Goal: Task Accomplishment & Management: Use online tool/utility

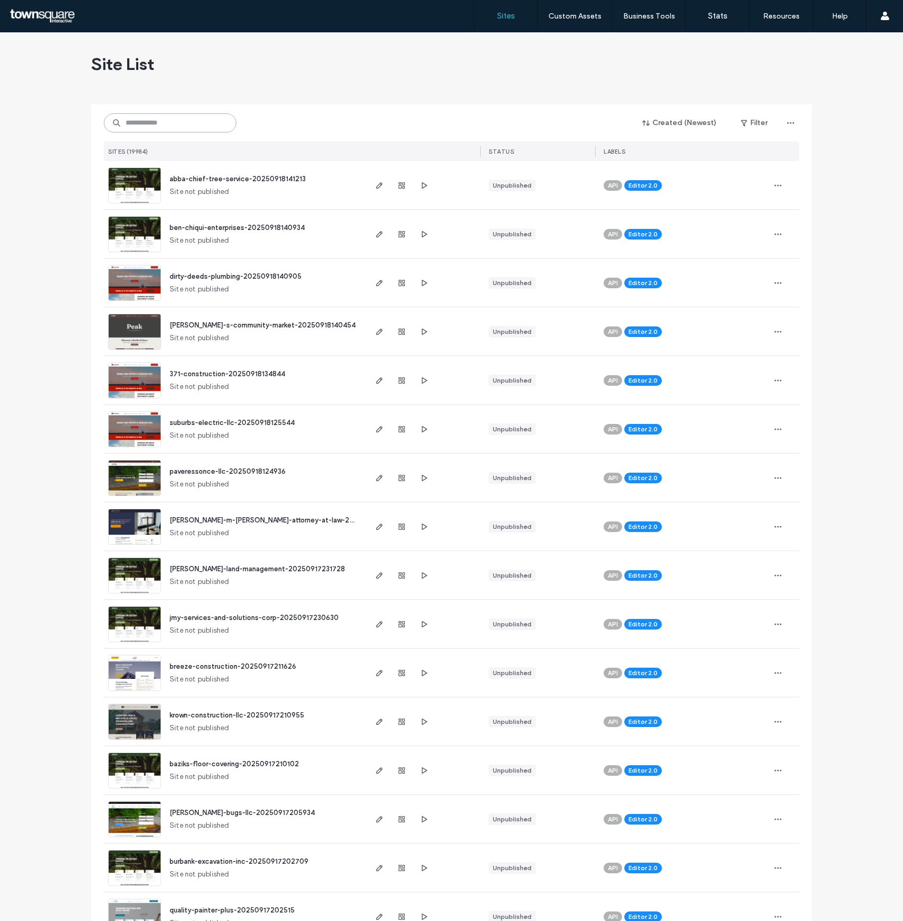
click at [217, 122] on input at bounding box center [170, 122] width 132 height 19
click at [210, 115] on input at bounding box center [170, 122] width 132 height 19
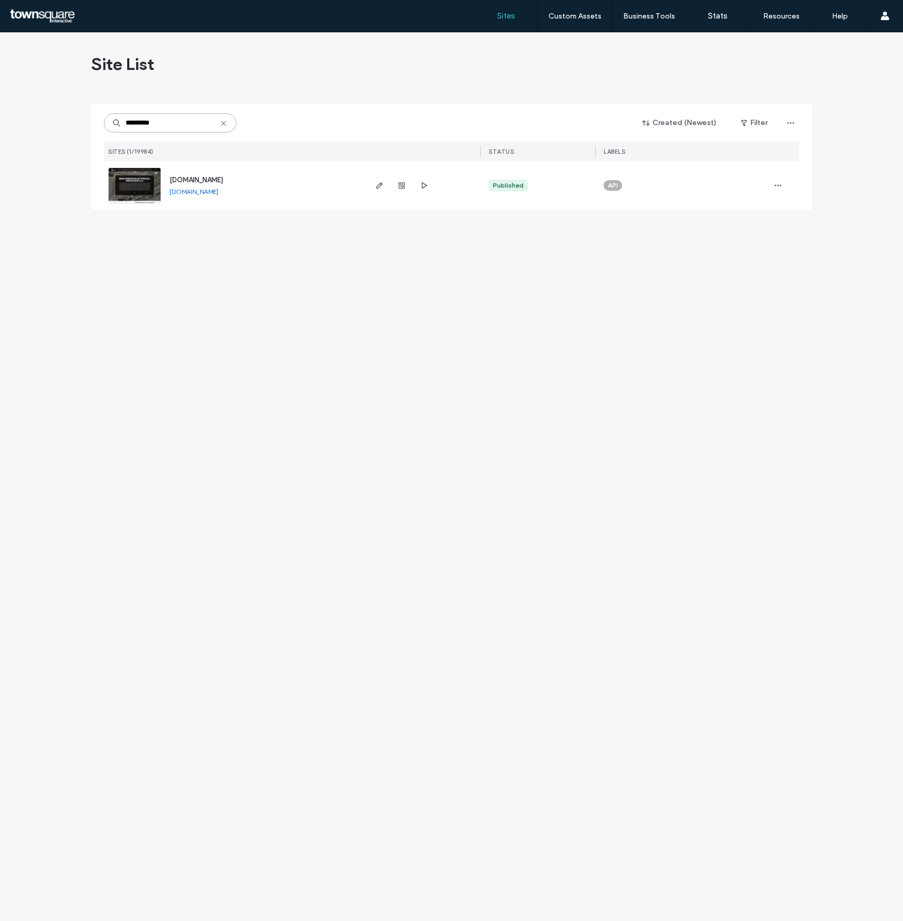
type input "*********"
click at [147, 188] on img at bounding box center [135, 204] width 52 height 72
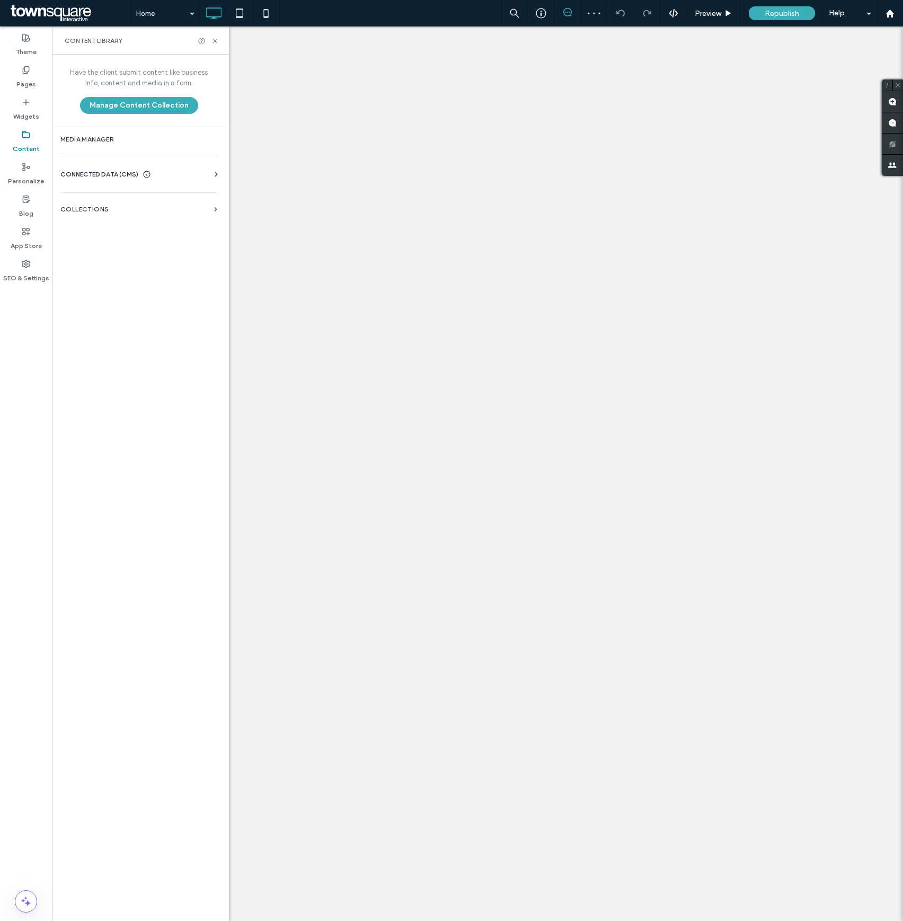
click at [111, 189] on div "Have the client submit content like business info, content and media in a form.…" at bounding box center [139, 487] width 174 height 864
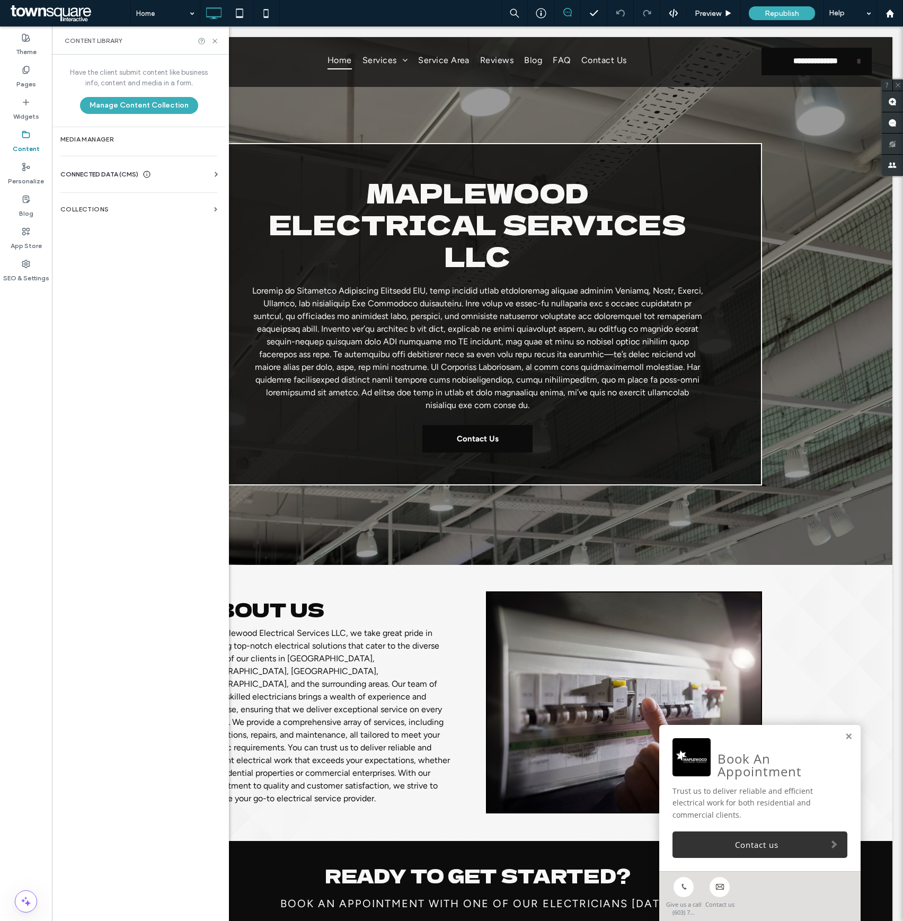
click at [111, 181] on div "Business Info Business Text Business Images Find and Replace" at bounding box center [140, 184] width 161 height 8
click at [111, 179] on span "CONNECTED DATA (CMS)" at bounding box center [99, 174] width 78 height 11
click at [115, 197] on label "Business Info" at bounding box center [141, 200] width 144 height 7
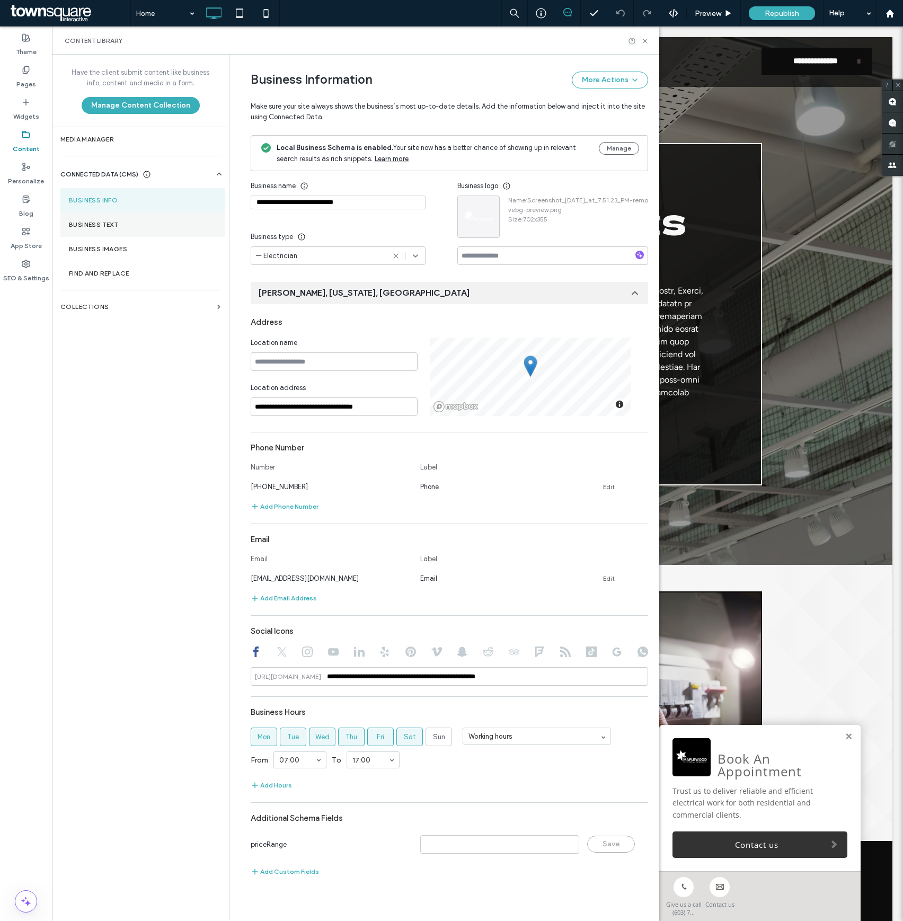
click at [142, 226] on label "Business Text" at bounding box center [142, 224] width 147 height 7
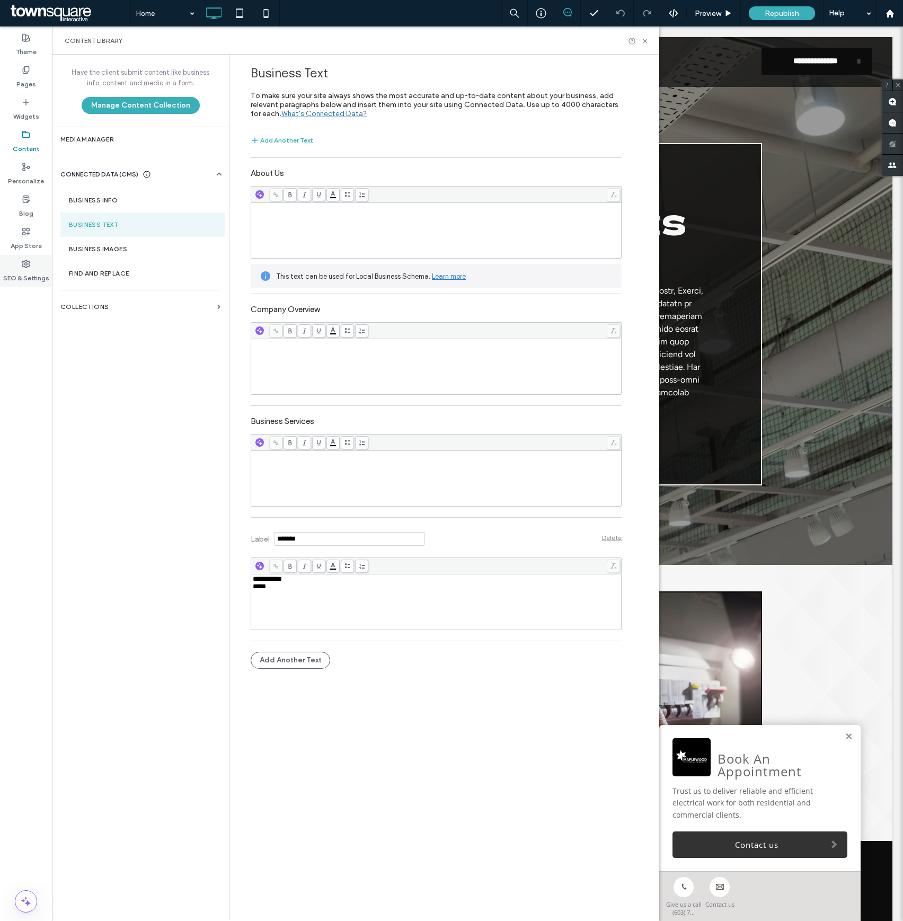
click at [29, 284] on div "SEO & Settings" at bounding box center [26, 271] width 52 height 32
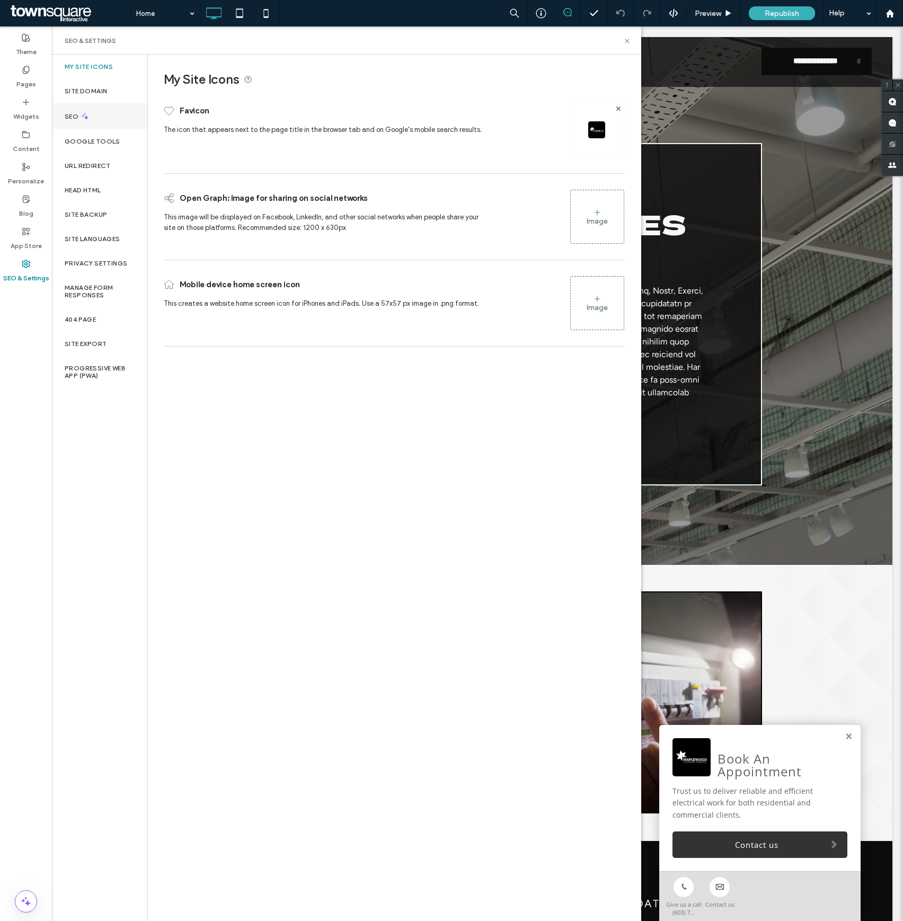
click at [106, 121] on div "SEO" at bounding box center [99, 116] width 95 height 26
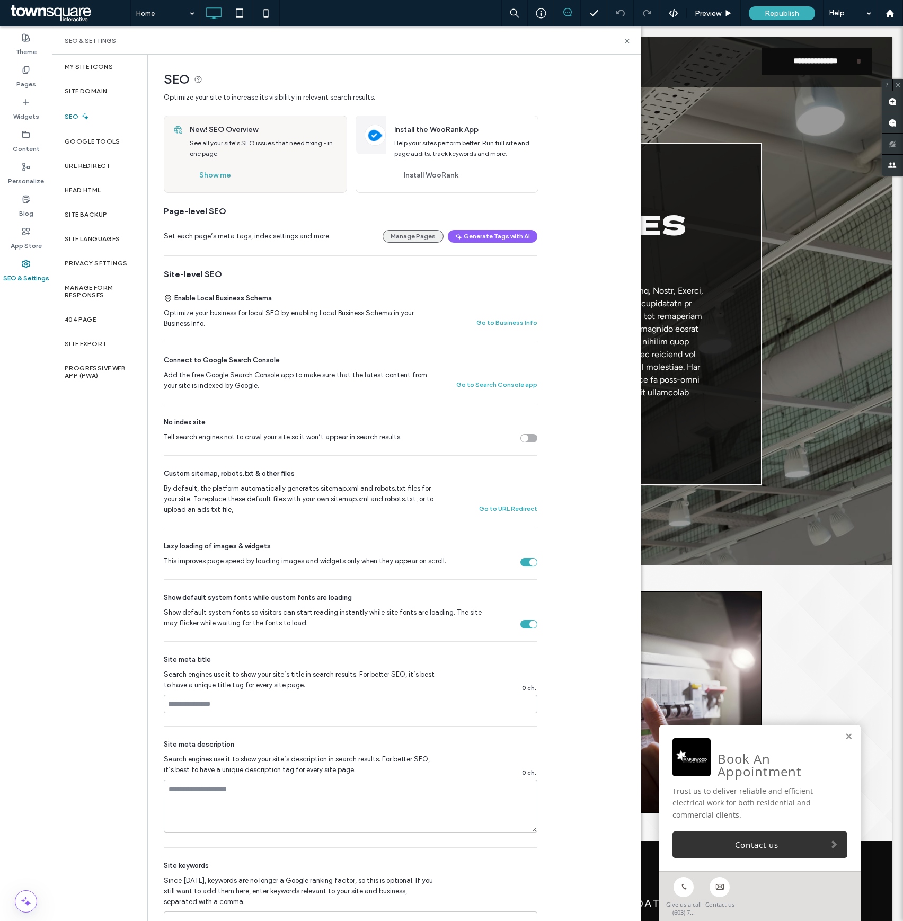
click at [421, 236] on button "Manage Pages" at bounding box center [412, 236] width 61 height 13
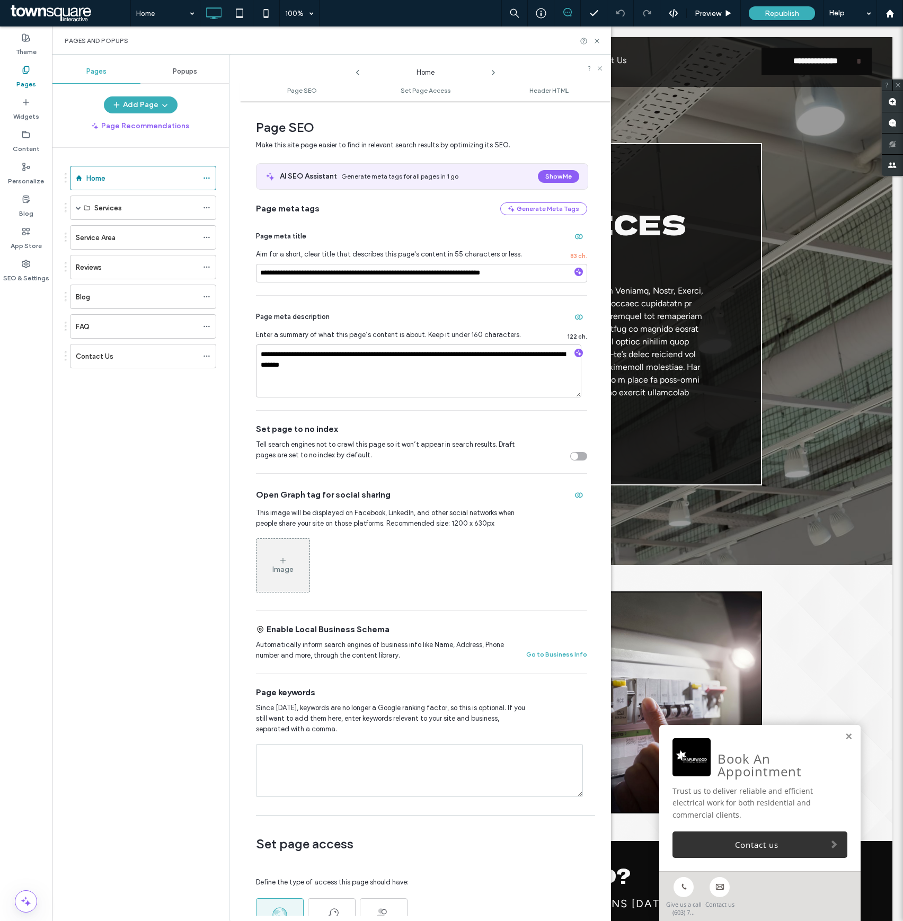
click at [494, 73] on use at bounding box center [493, 72] width 2 height 4
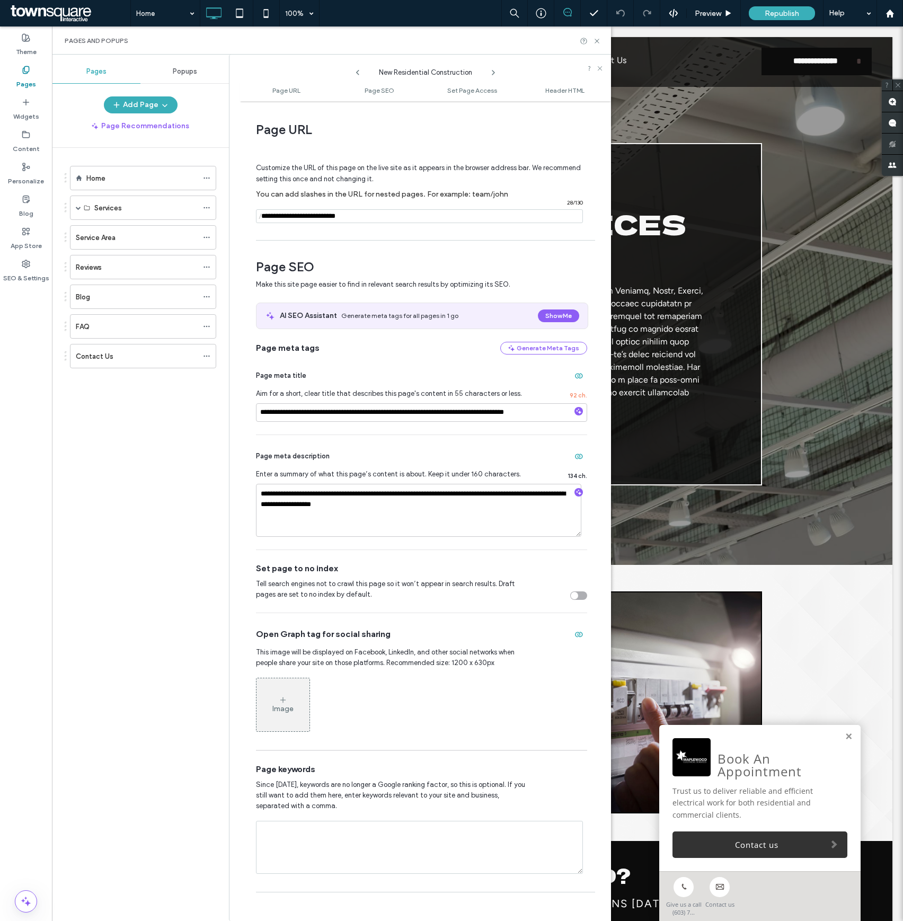
click at [494, 73] on use at bounding box center [493, 72] width 2 height 4
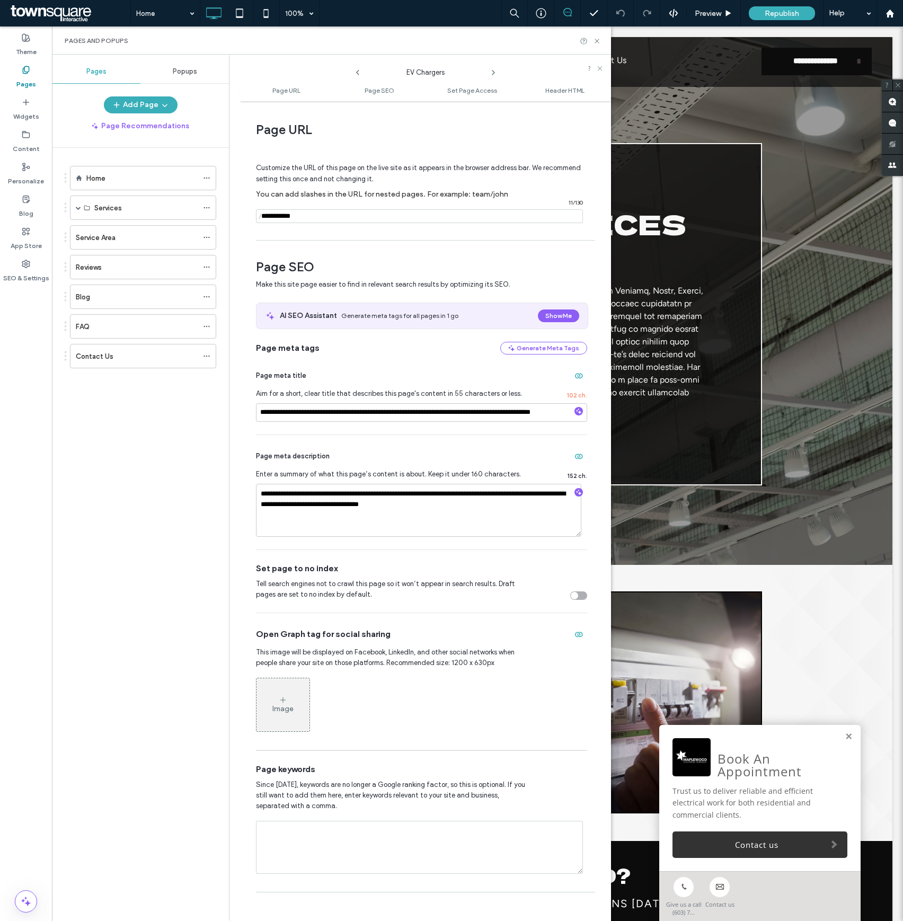
click at [494, 73] on use at bounding box center [493, 72] width 2 height 4
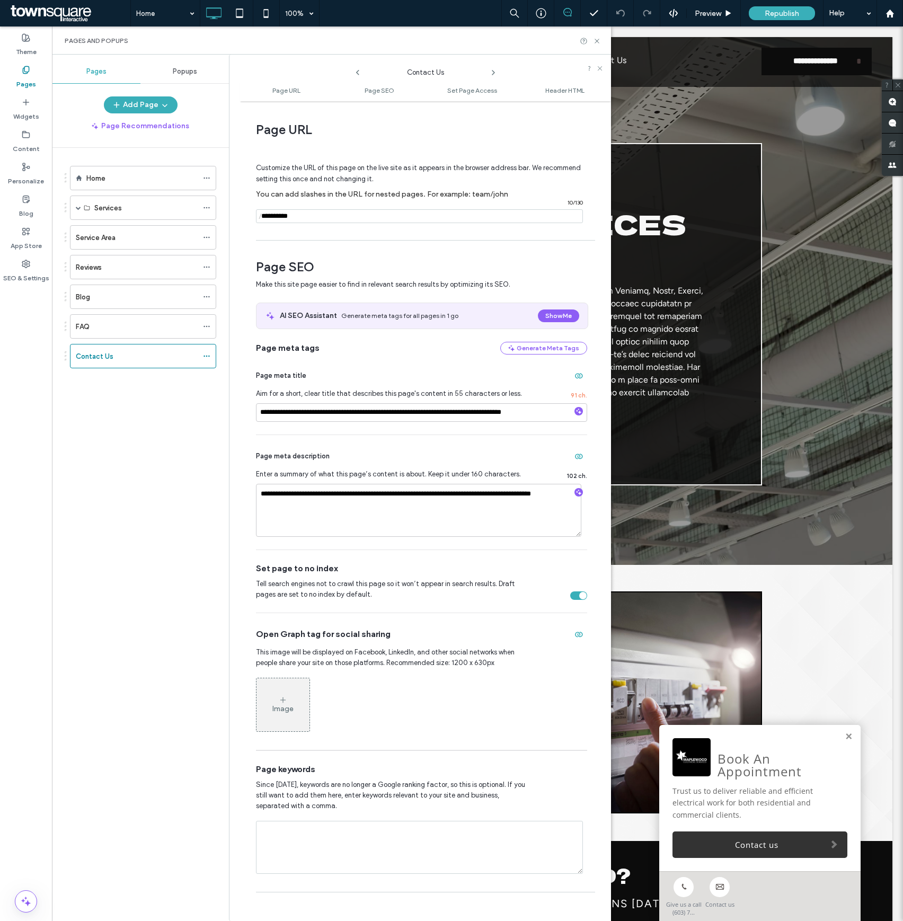
click at [494, 73] on use at bounding box center [493, 72] width 2 height 4
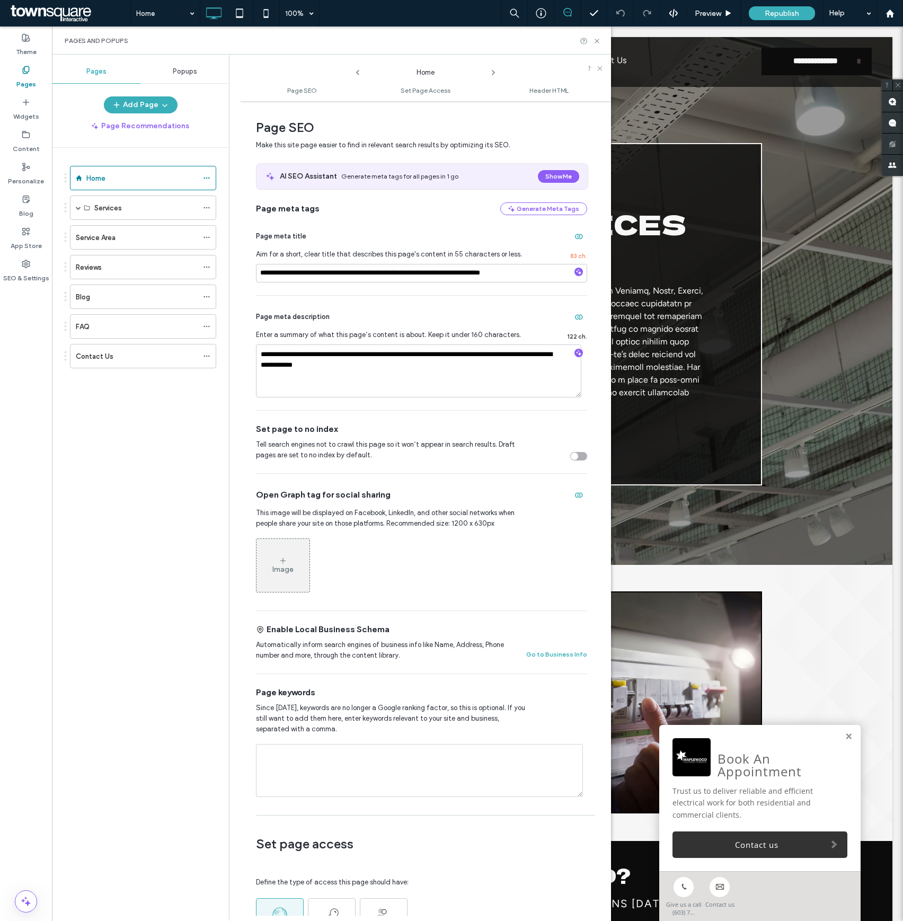
click at [494, 73] on use at bounding box center [493, 72] width 2 height 4
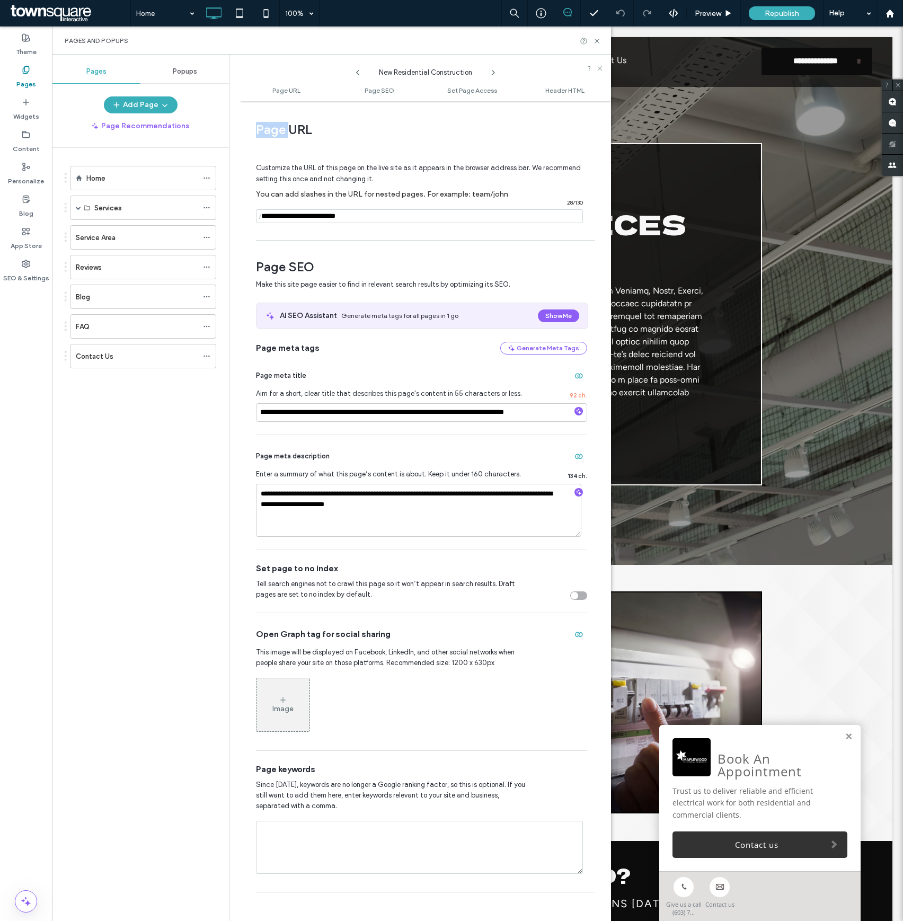
click at [494, 73] on use at bounding box center [493, 72] width 2 height 4
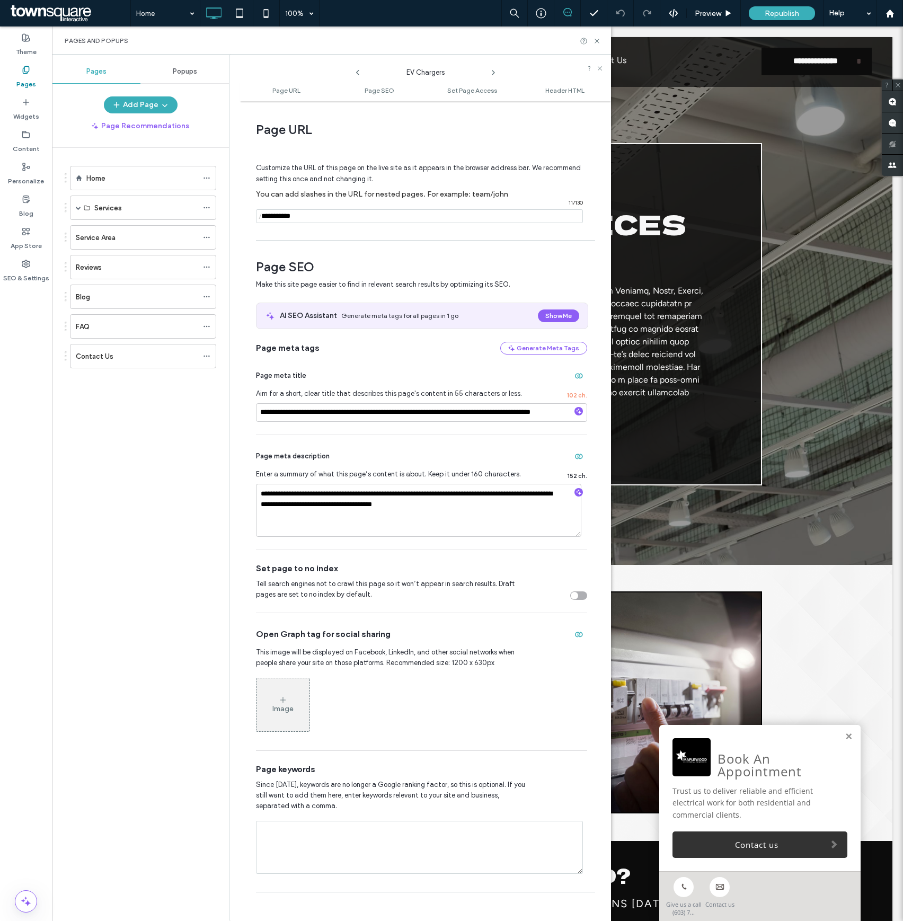
click at [494, 73] on use at bounding box center [493, 72] width 2 height 4
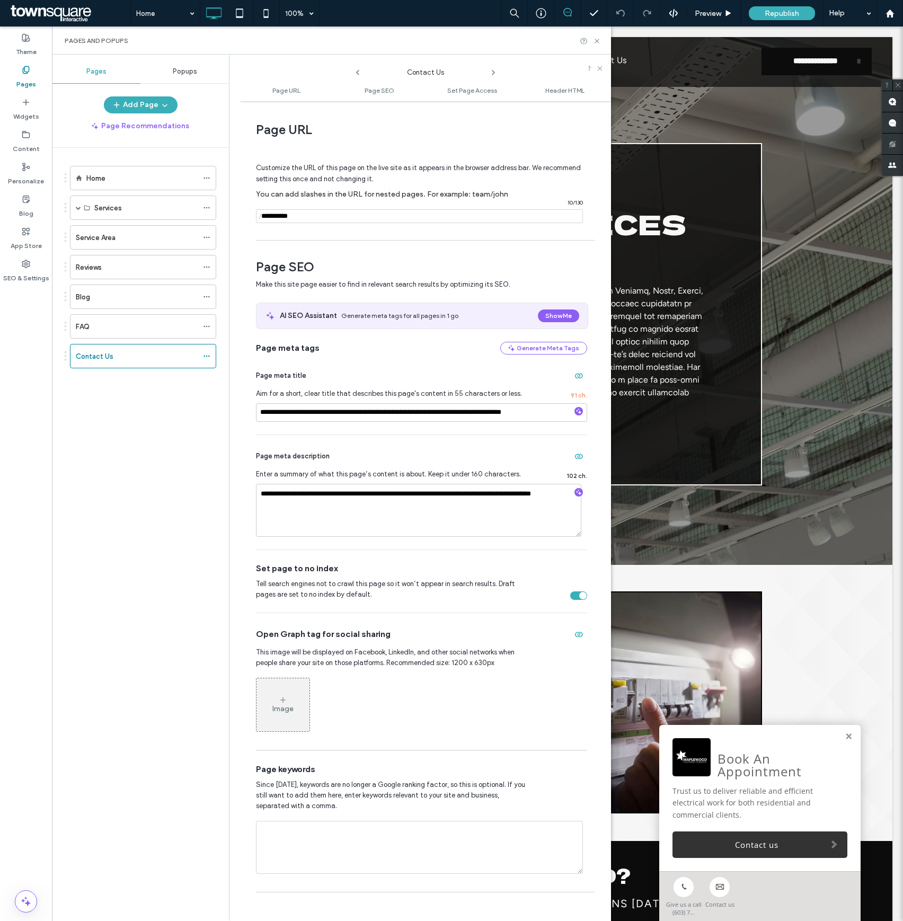
click at [494, 73] on use at bounding box center [493, 72] width 2 height 4
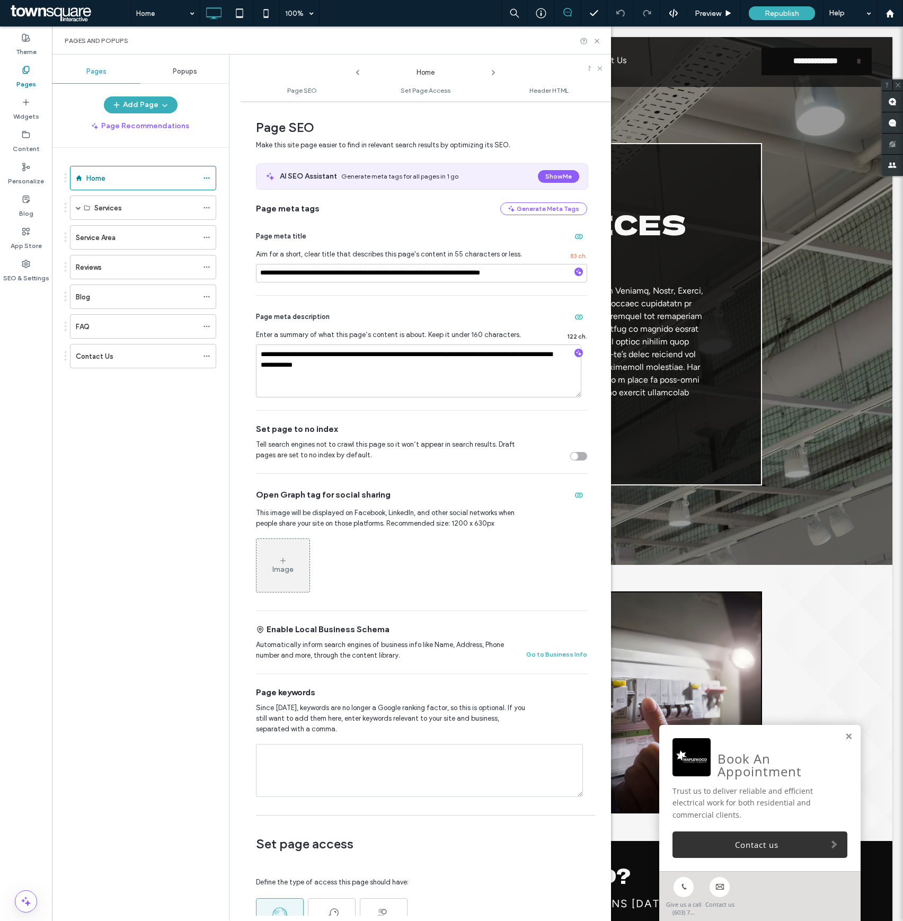
click at [494, 73] on use at bounding box center [493, 72] width 2 height 4
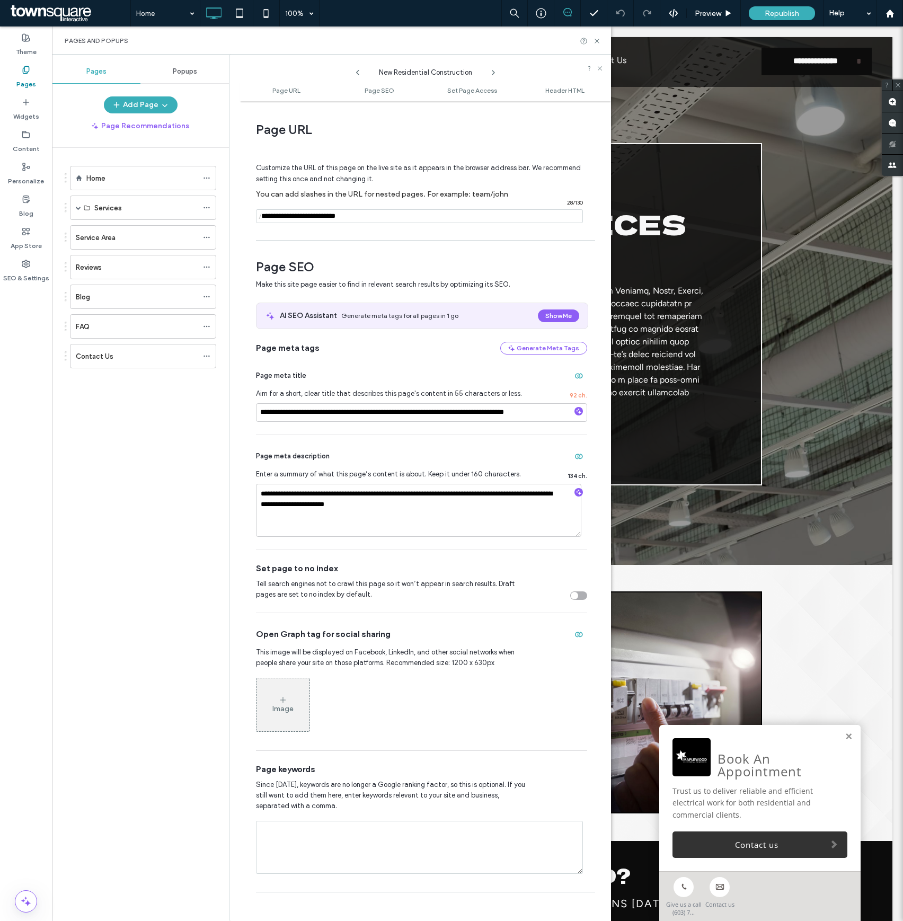
click at [494, 73] on use at bounding box center [493, 72] width 2 height 4
click at [128, 176] on div "Home" at bounding box center [141, 178] width 111 height 11
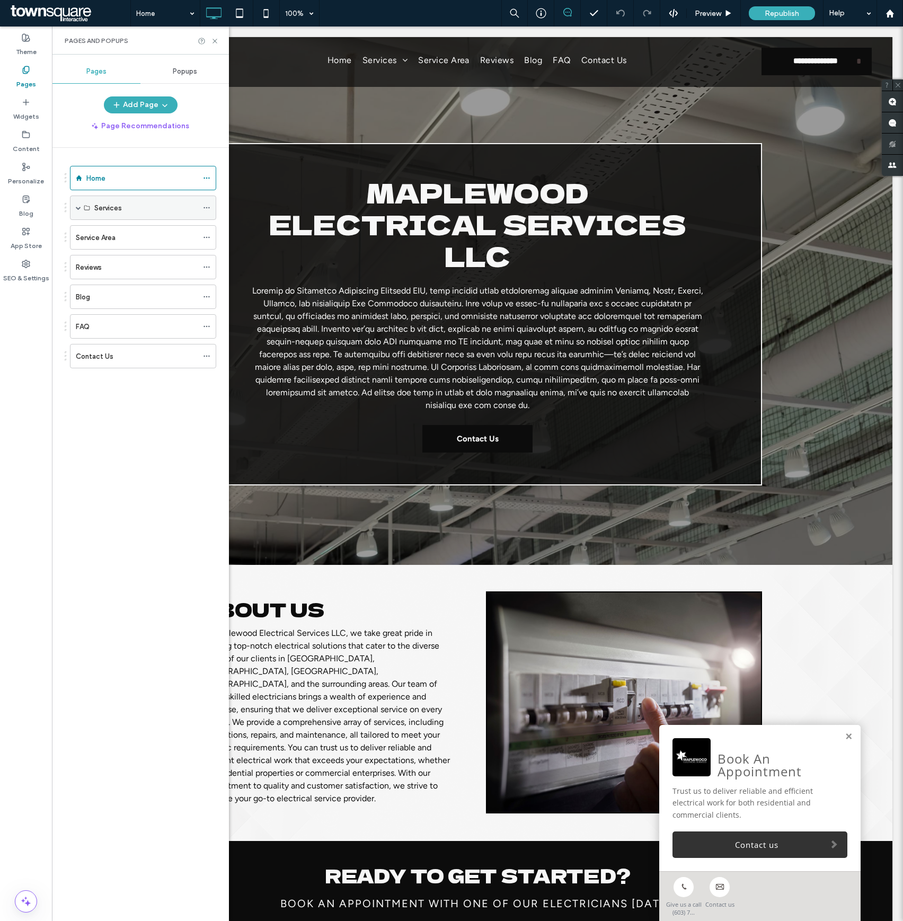
click at [77, 202] on span at bounding box center [78, 207] width 5 height 23
click at [24, 146] on label "Content" at bounding box center [26, 146] width 27 height 15
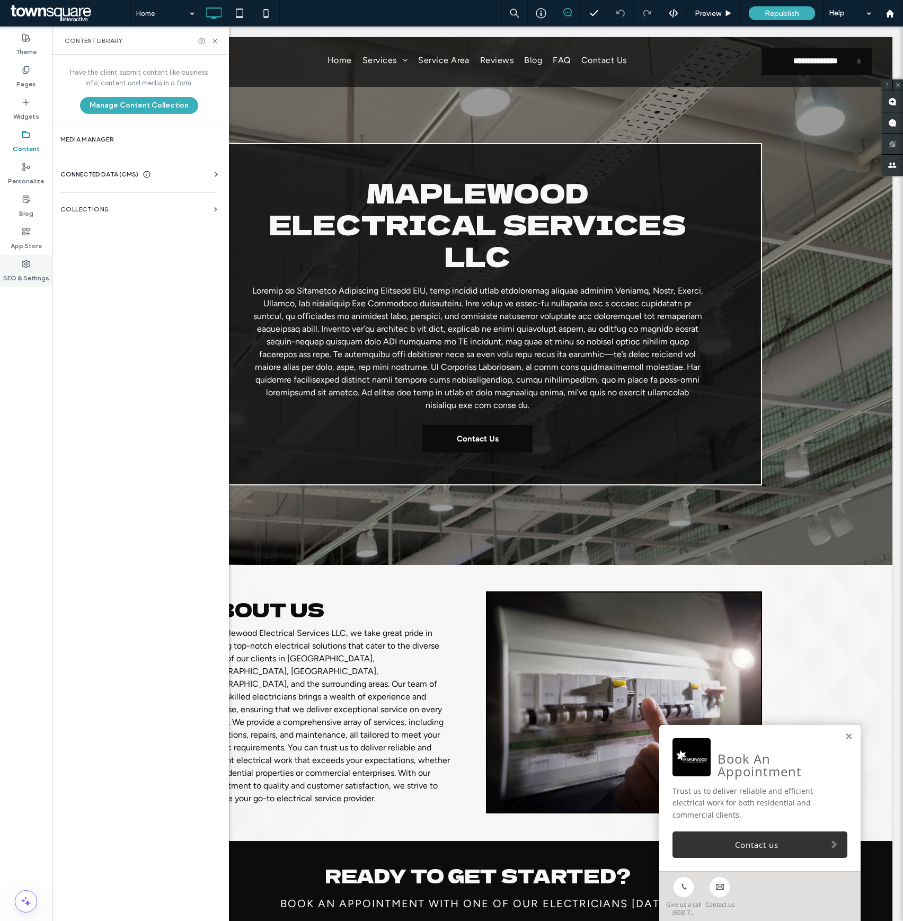
click at [32, 262] on div "SEO & Settings" at bounding box center [26, 271] width 52 height 32
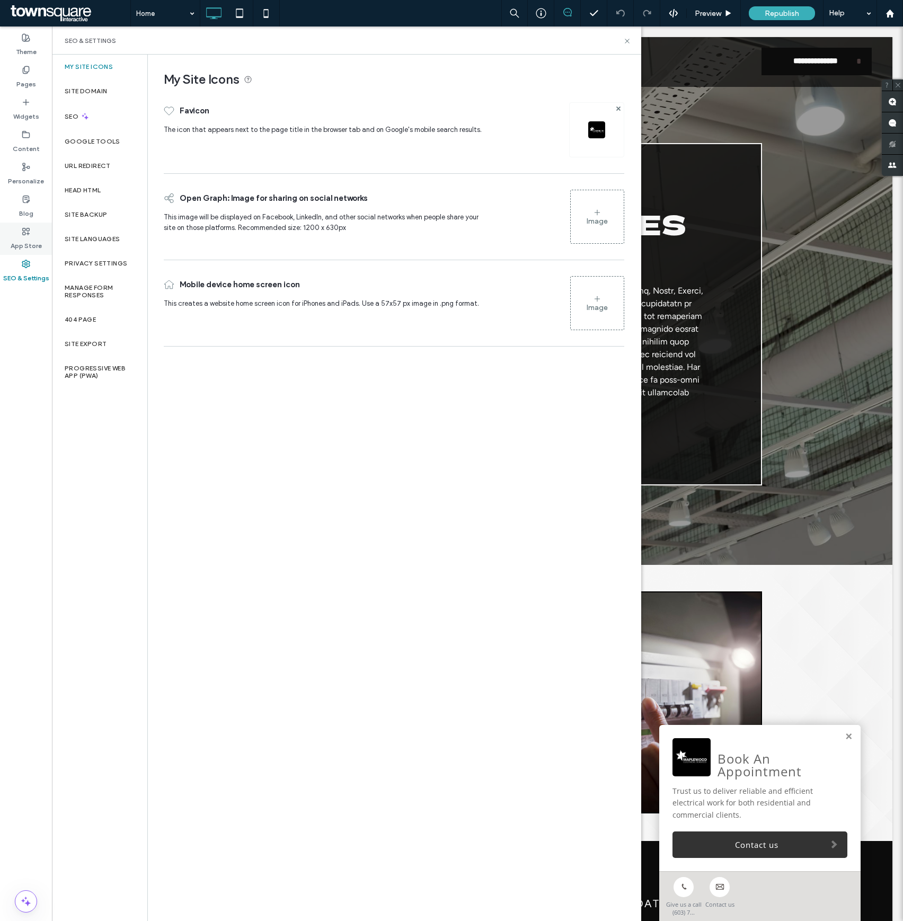
click at [22, 237] on label "App Store" at bounding box center [26, 243] width 31 height 15
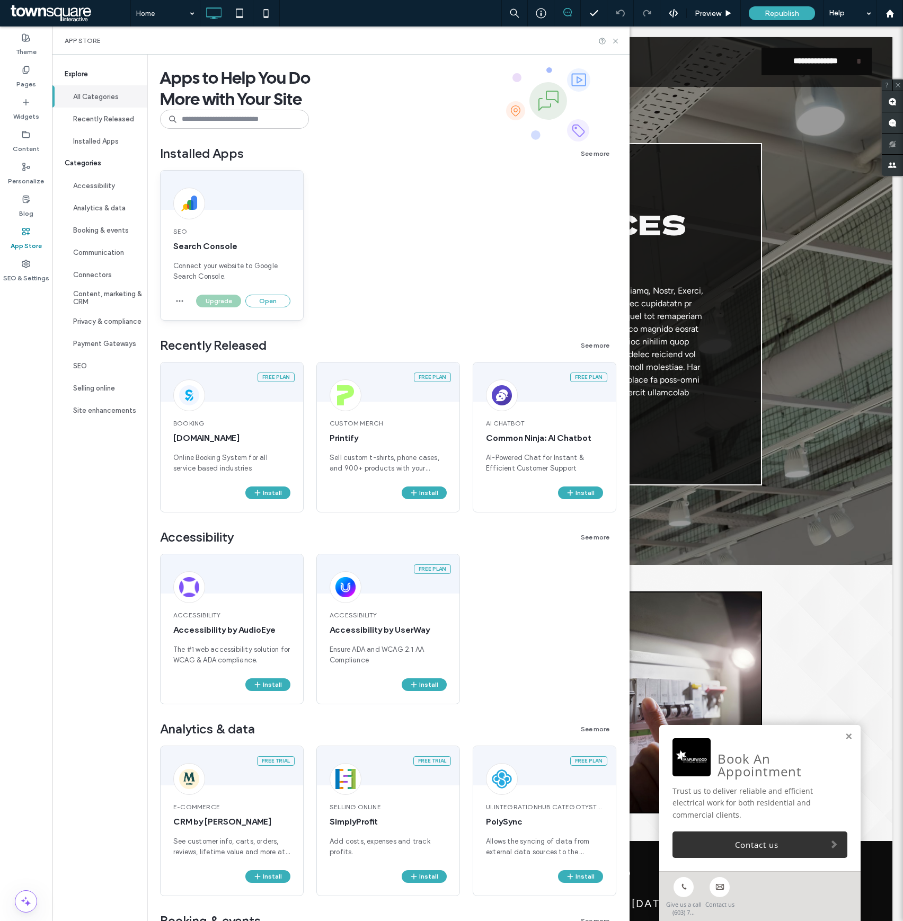
click at [265, 308] on div "Upgrade Open" at bounding box center [232, 307] width 142 height 25
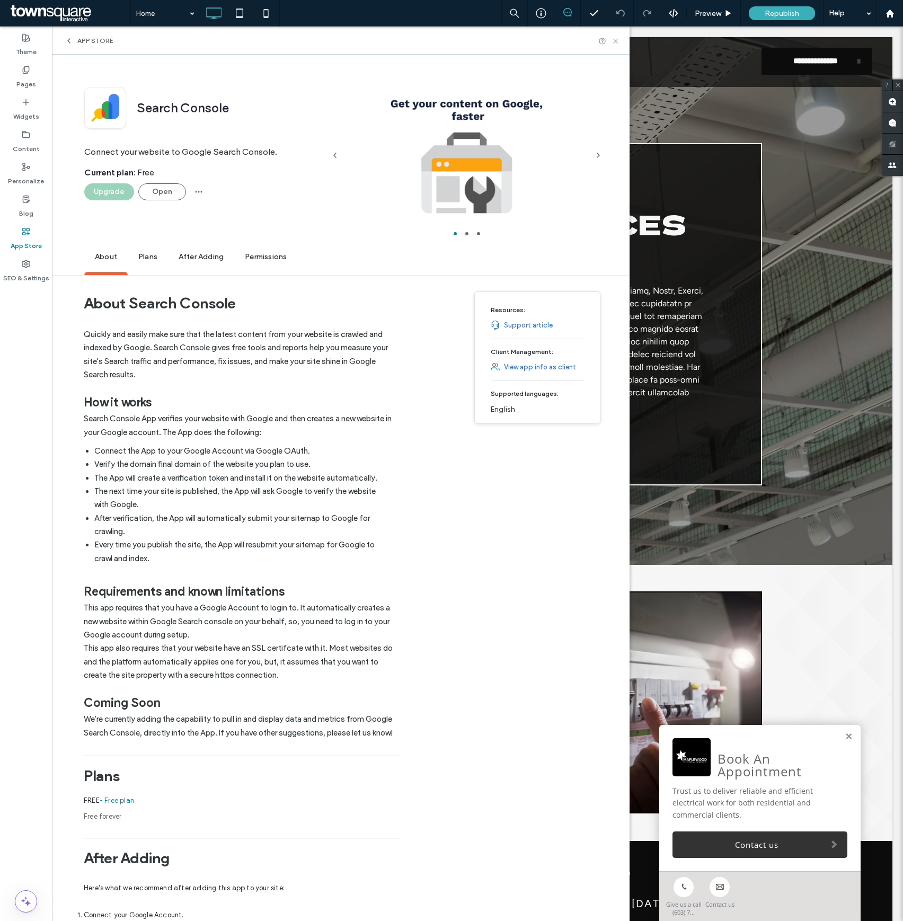
click at [266, 302] on h1 "About Search Console" at bounding box center [242, 302] width 317 height 39
click at [162, 195] on button "Open" at bounding box center [162, 191] width 48 height 17
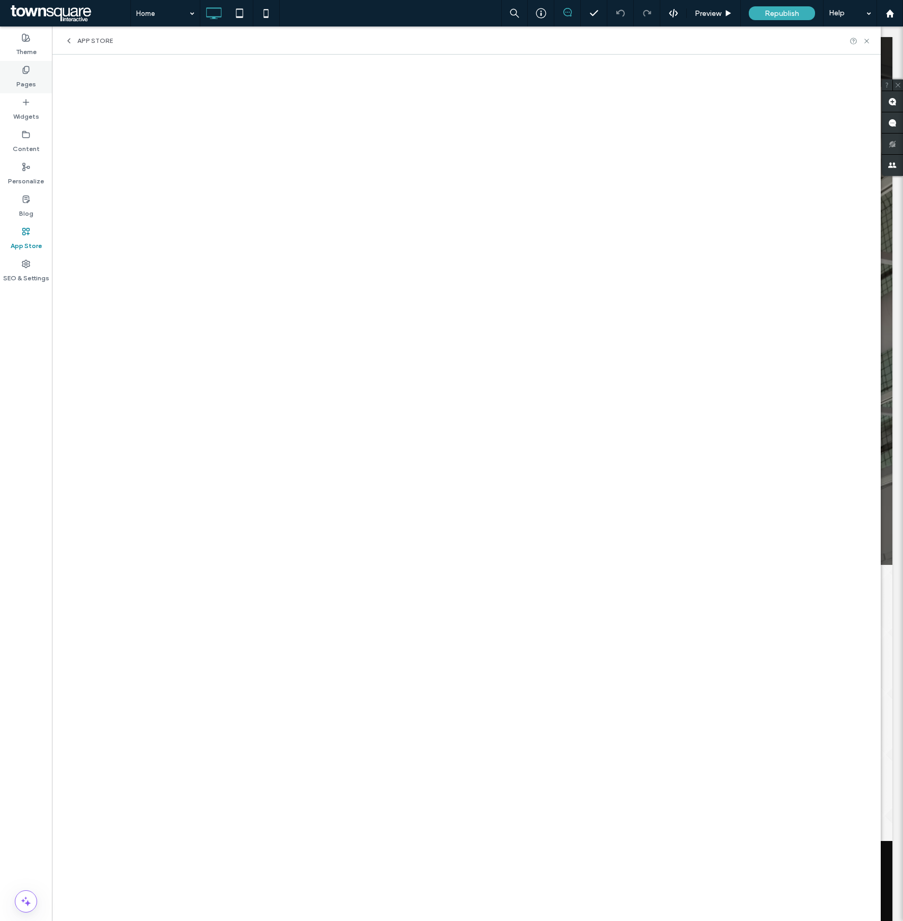
drag, startPoint x: 30, startPoint y: 93, endPoint x: 30, endPoint y: 87, distance: 5.9
click at [30, 93] on div "Widgets" at bounding box center [26, 109] width 52 height 32
click at [28, 83] on label "Pages" at bounding box center [26, 81] width 20 height 15
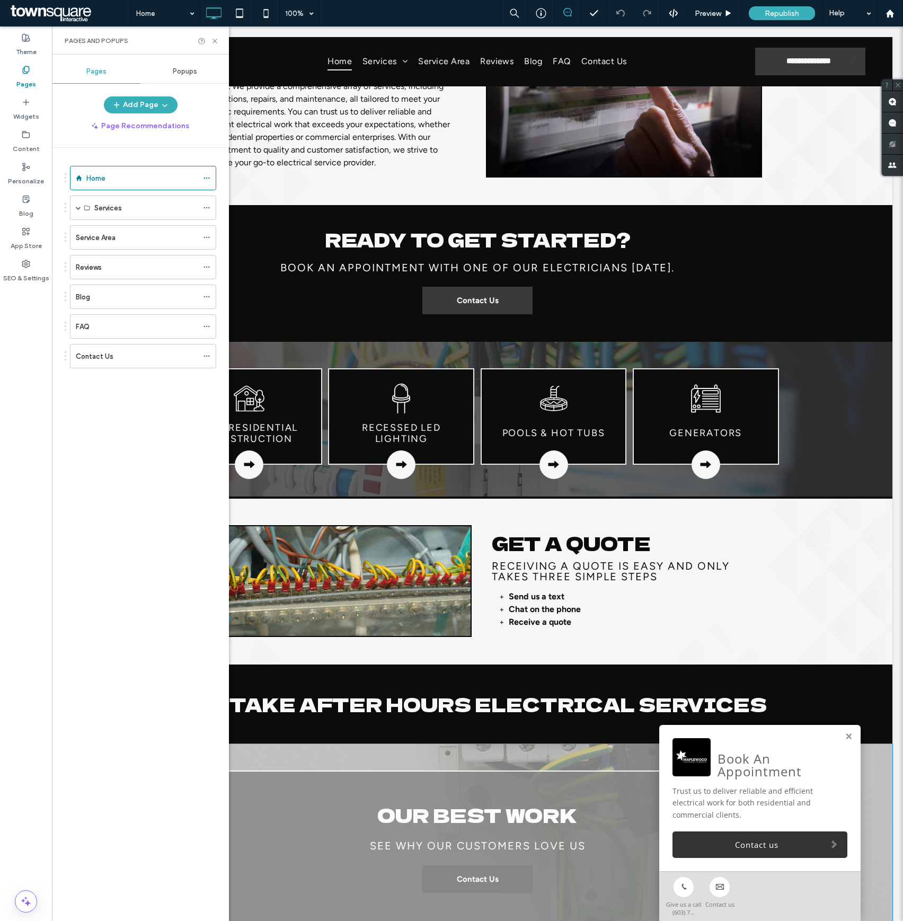
scroll to position [1112, 0]
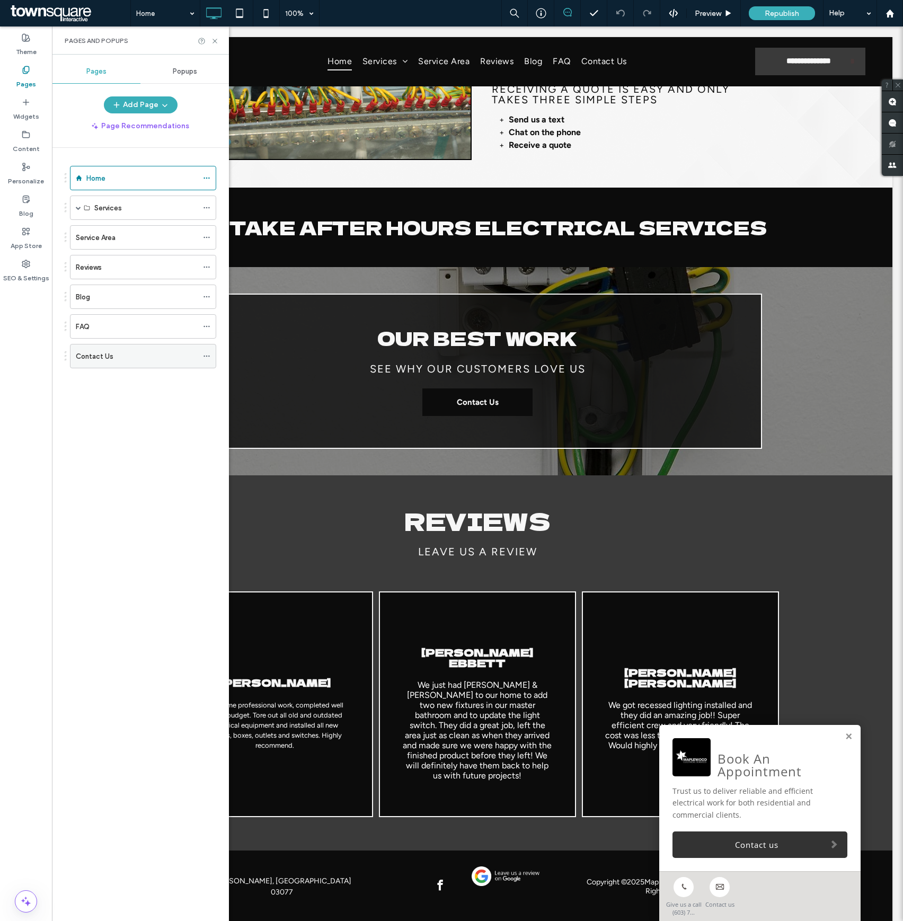
click at [100, 363] on label "Contact Us" at bounding box center [95, 356] width 38 height 19
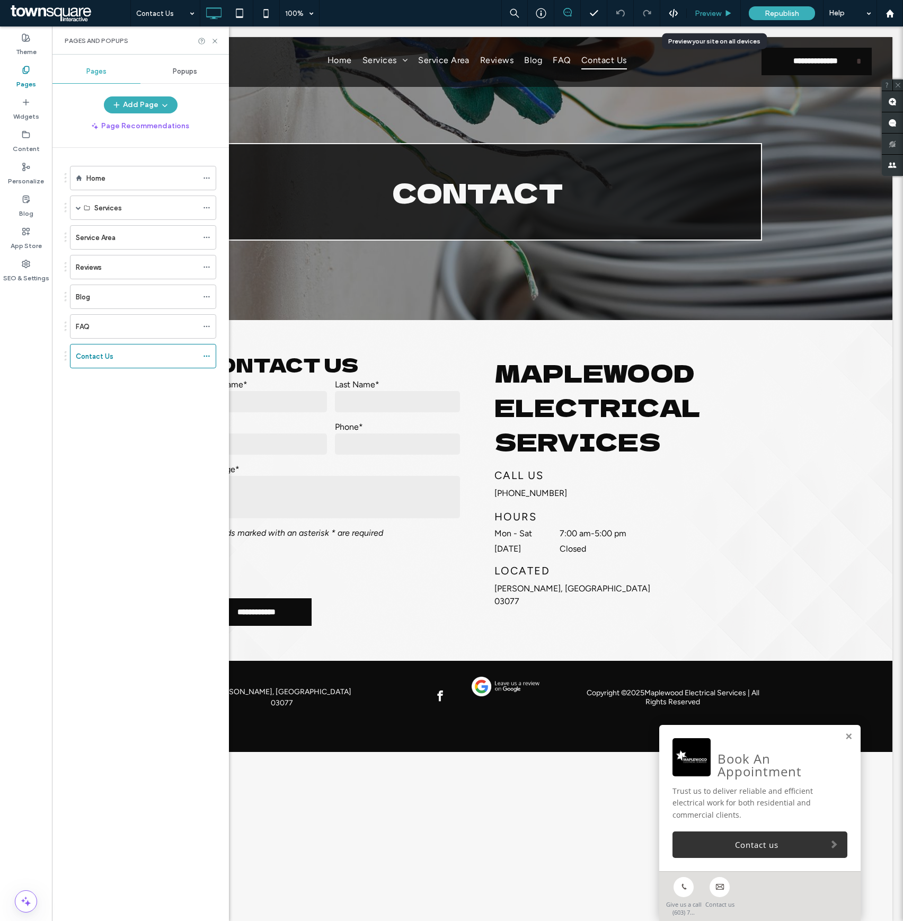
click at [700, 17] on span "Preview" at bounding box center [707, 13] width 26 height 9
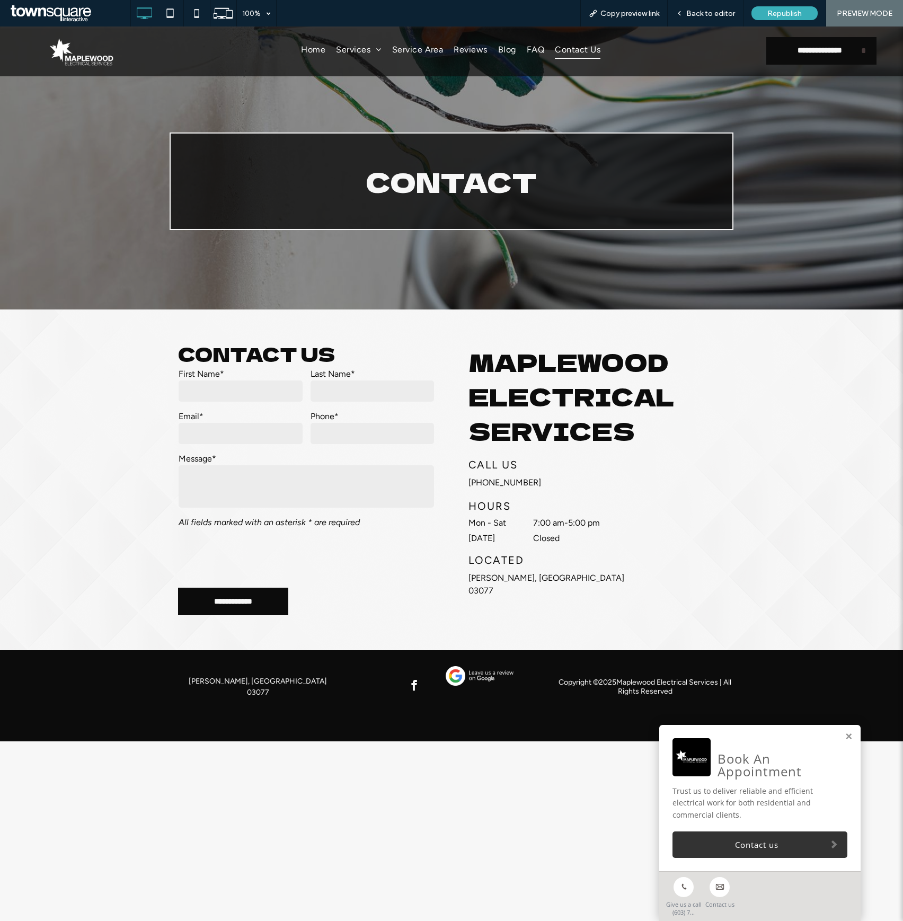
click at [407, 685] on span "facebook" at bounding box center [414, 685] width 16 height 16
click at [416, 695] on div at bounding box center [451, 686] width 176 height 41
click at [415, 687] on span "facebook" at bounding box center [414, 685] width 16 height 16
click at [423, 655] on div "Open link in new tab" at bounding box center [421, 654] width 132 height 11
click at [695, 12] on span "Back to editor" at bounding box center [710, 13] width 49 height 9
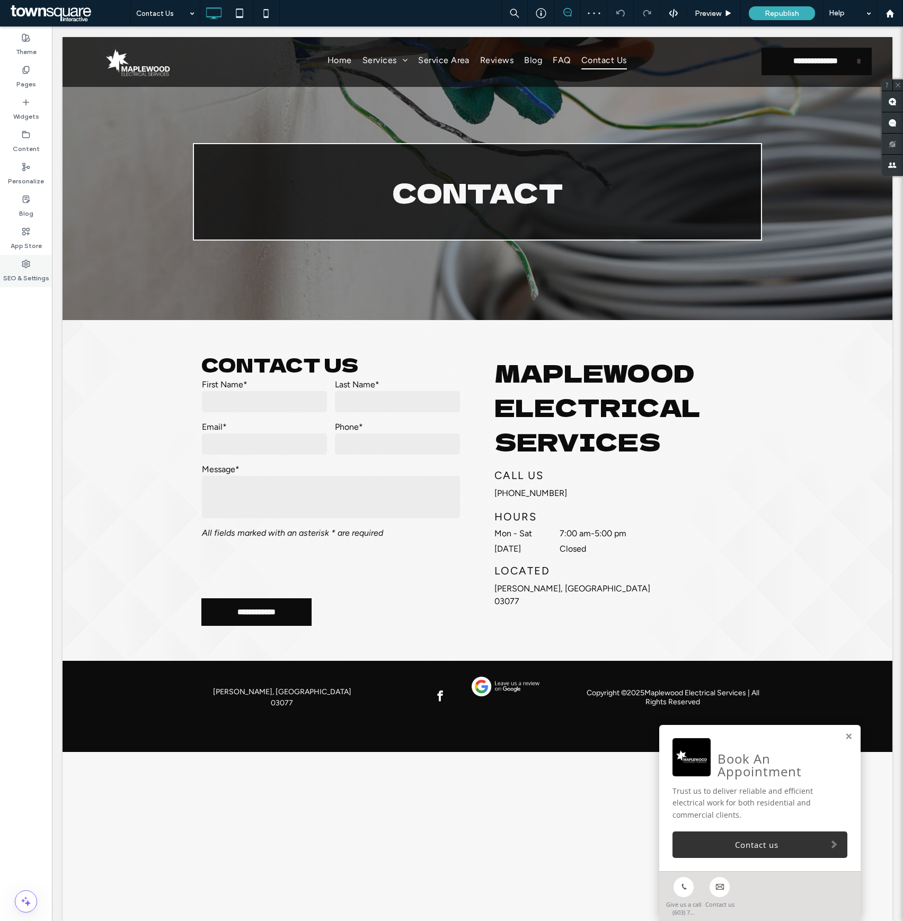
click at [24, 269] on label "SEO & Settings" at bounding box center [26, 275] width 46 height 15
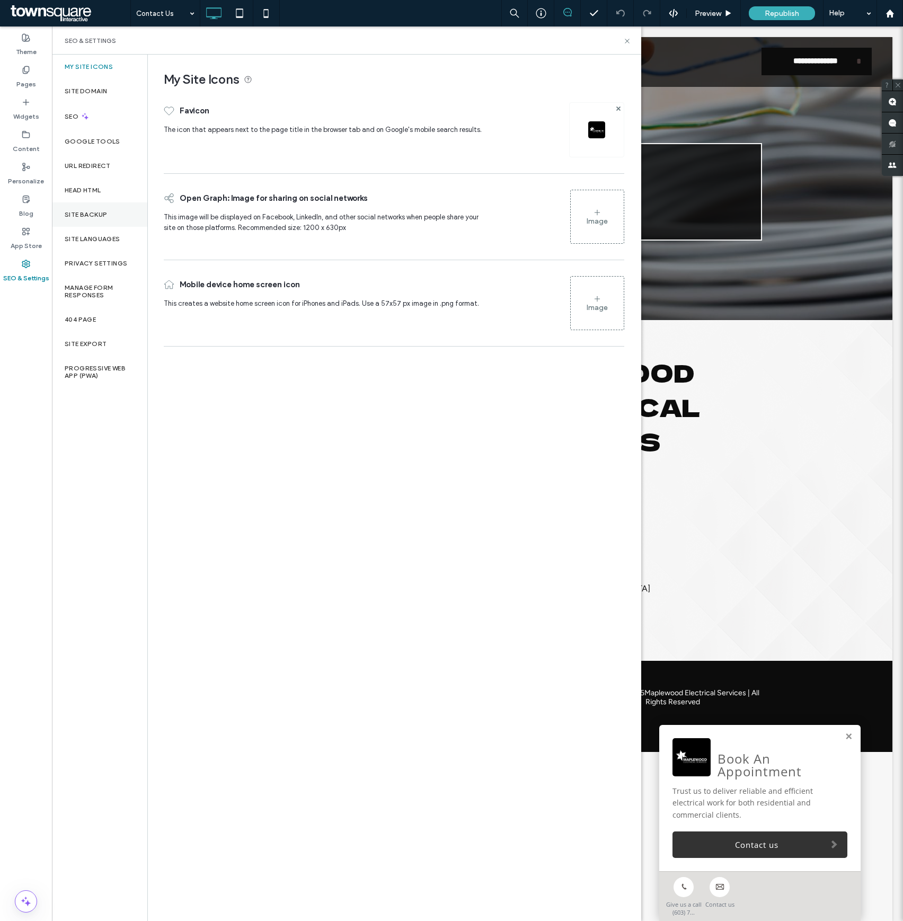
click at [91, 216] on label "Site Backup" at bounding box center [86, 214] width 42 height 7
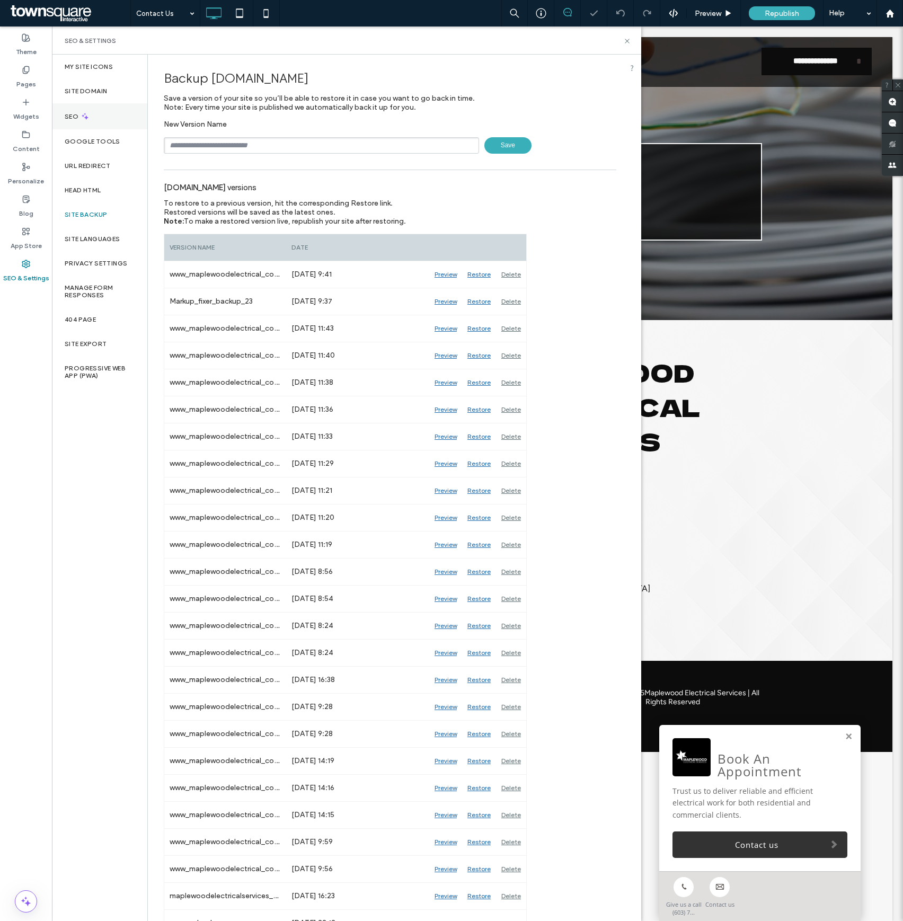
click at [92, 113] on div "SEO" at bounding box center [99, 116] width 95 height 26
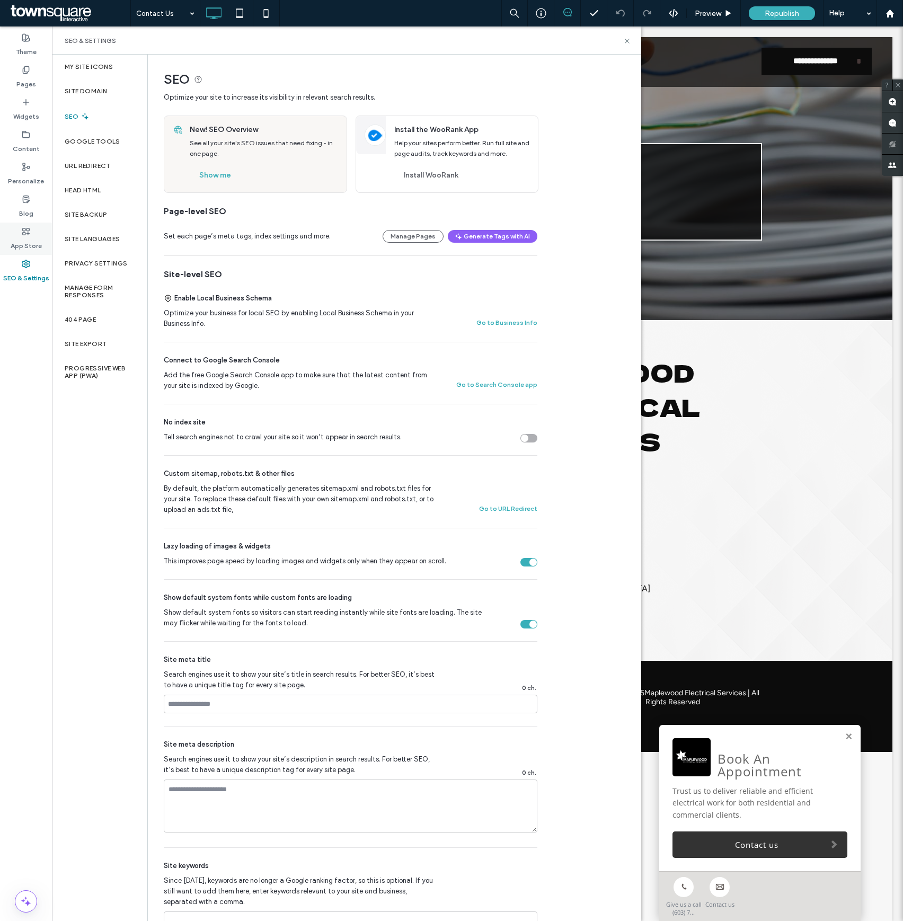
click at [11, 247] on label "App Store" at bounding box center [26, 243] width 31 height 15
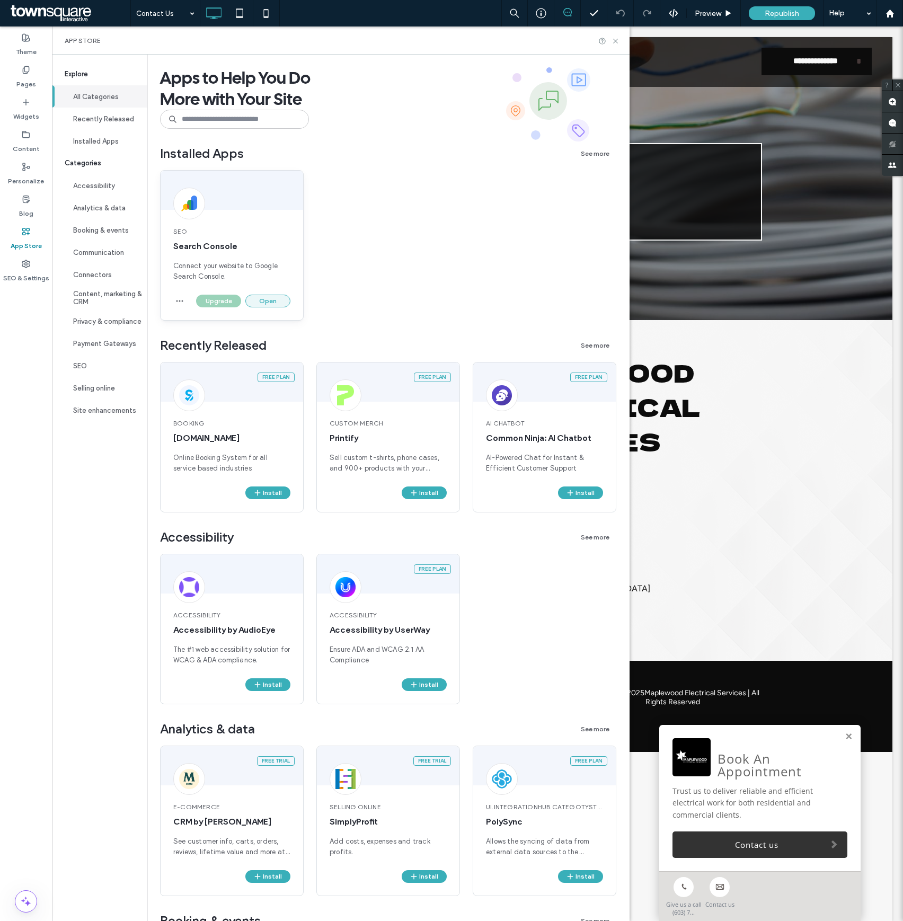
click at [270, 296] on button "Open" at bounding box center [267, 301] width 45 height 13
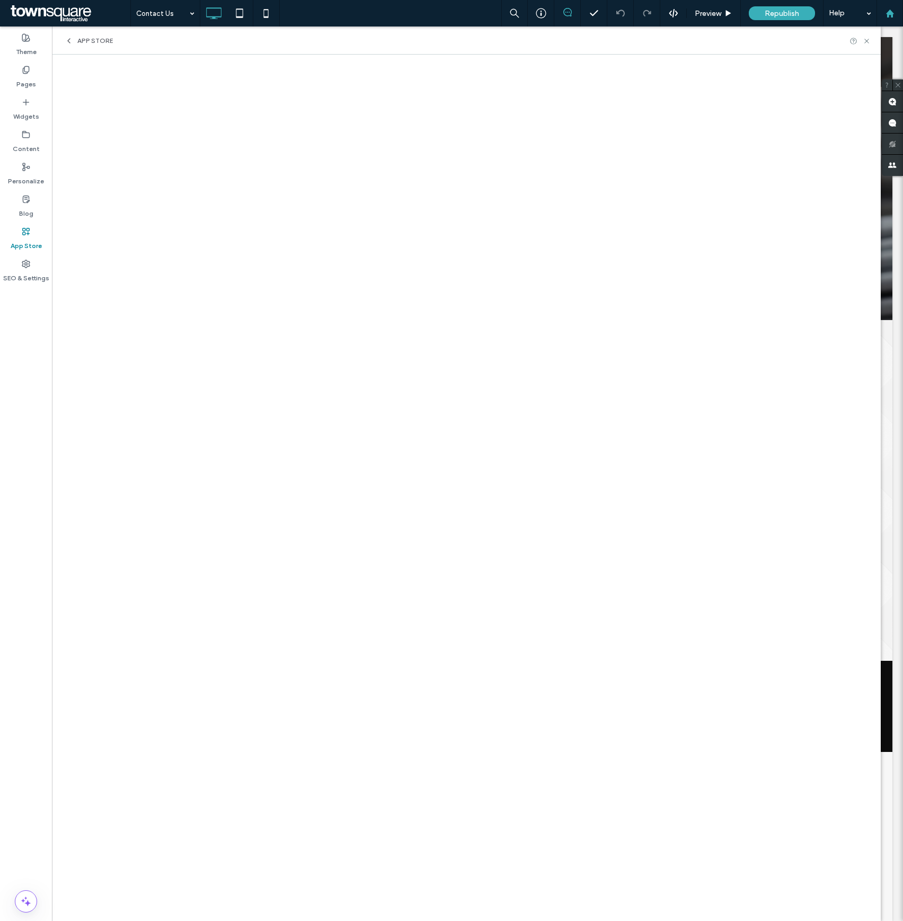
click at [890, 14] on use at bounding box center [889, 13] width 8 height 8
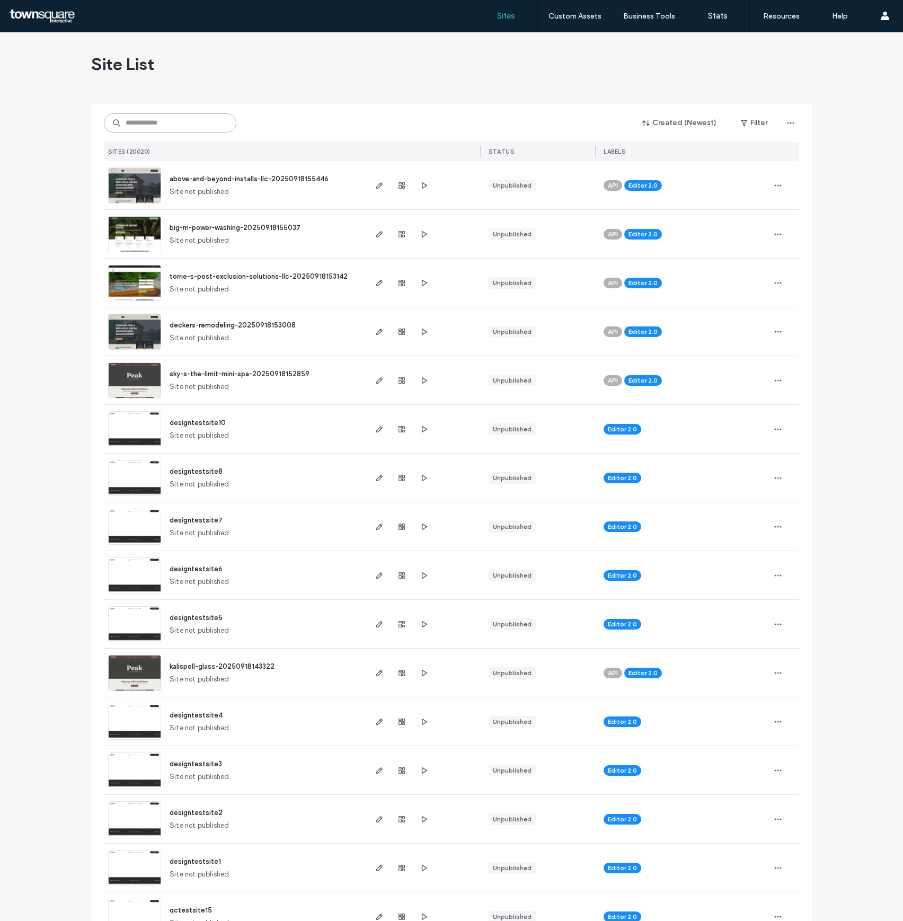
click at [215, 131] on input at bounding box center [170, 122] width 132 height 19
type input "******"
